Goal: Learn about a topic

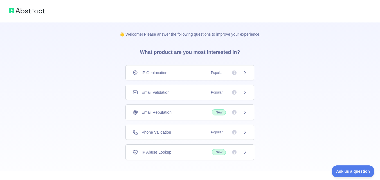
scroll to position [26, 0]
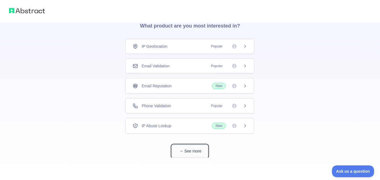
click at [189, 152] on button "See more" at bounding box center [190, 151] width 36 height 13
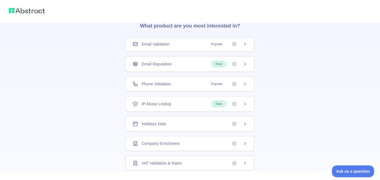
scroll to position [0, 0]
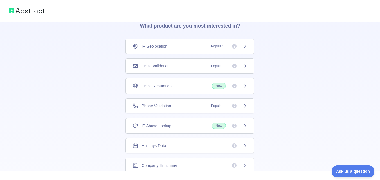
click at [29, 14] on div at bounding box center [190, 11] width 380 height 23
click at [29, 14] on img at bounding box center [27, 11] width 36 height 8
click at [30, 13] on img at bounding box center [27, 11] width 36 height 8
click at [158, 110] on div "Phone Validation Popular" at bounding box center [189, 105] width 129 height 15
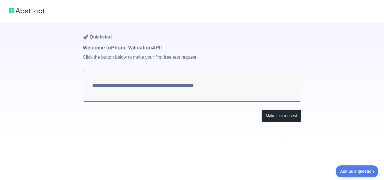
click at [16, 9] on img at bounding box center [27, 11] width 36 height 8
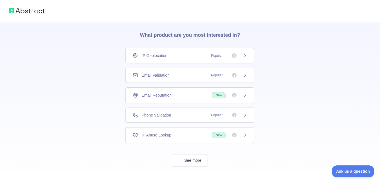
scroll to position [26, 0]
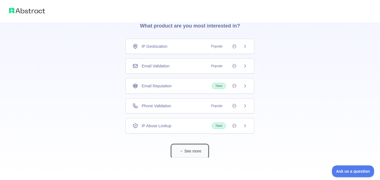
click at [196, 155] on button "See more" at bounding box center [190, 151] width 36 height 13
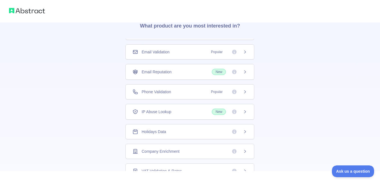
scroll to position [22, 0]
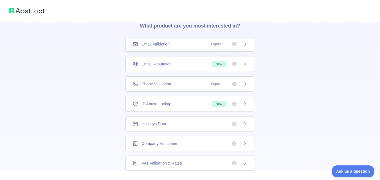
click at [171, 147] on div "Company Enrichment" at bounding box center [189, 143] width 129 height 15
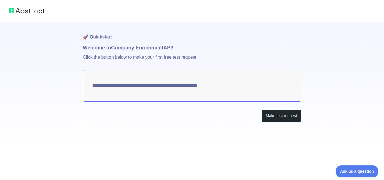
click at [17, 12] on img at bounding box center [27, 11] width 36 height 8
click at [16, 13] on img at bounding box center [27, 11] width 36 height 8
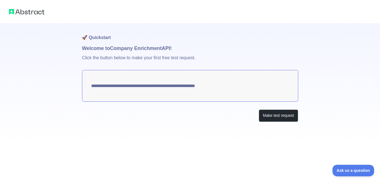
scroll to position [26, 0]
